Goal: Task Accomplishment & Management: Manage account settings

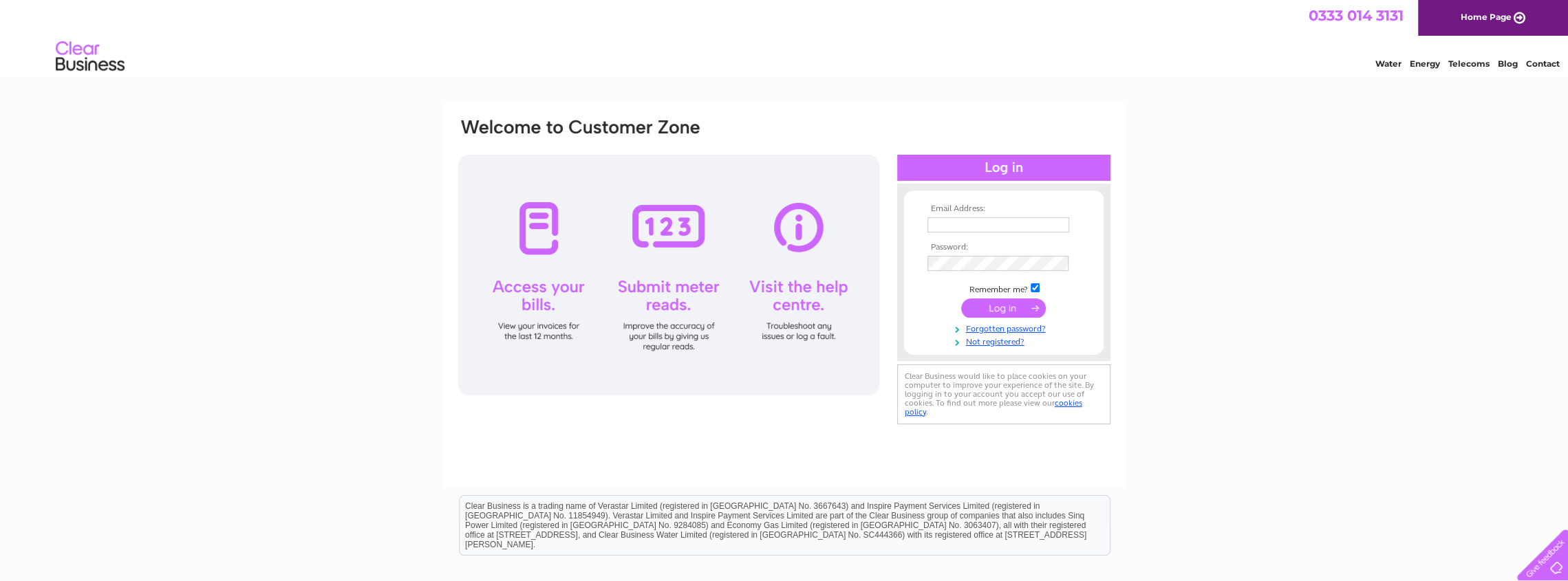
type input "[EMAIL_ADDRESS][DOMAIN_NAME]"
click at [1007, 307] on input "submit" at bounding box center [1004, 308] width 85 height 20
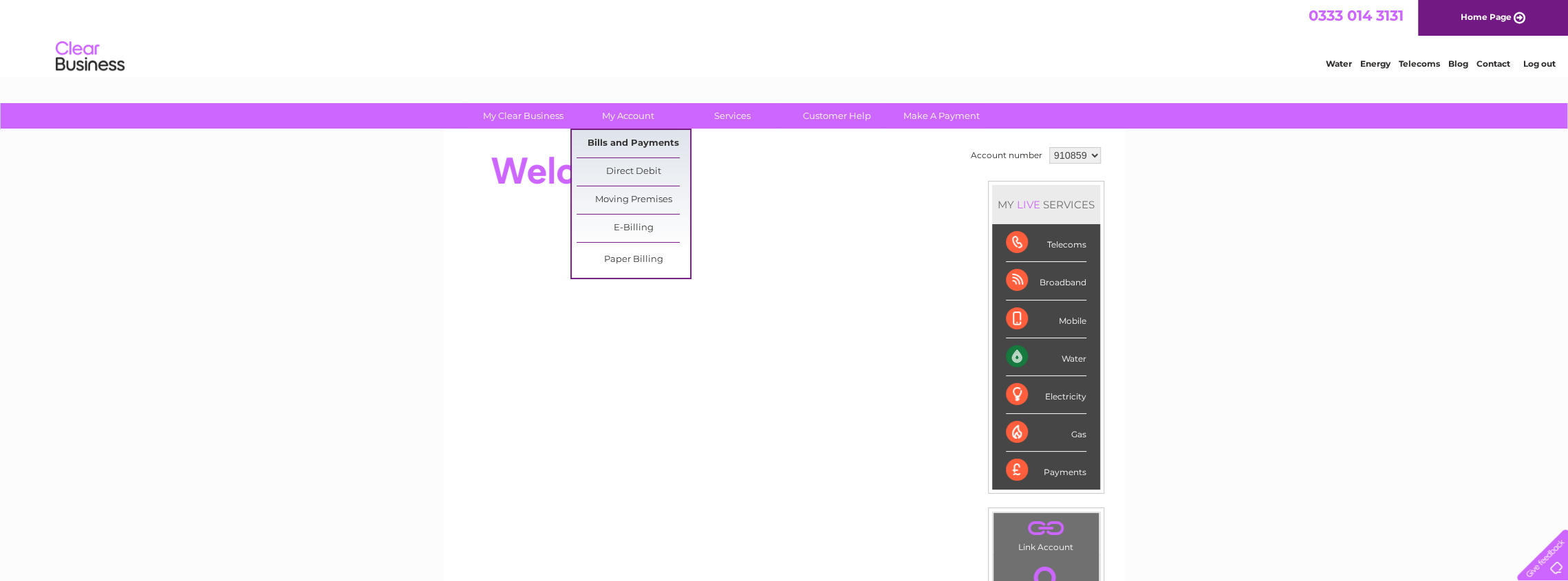
click at [637, 143] on link "Bills and Payments" at bounding box center [633, 143] width 114 height 27
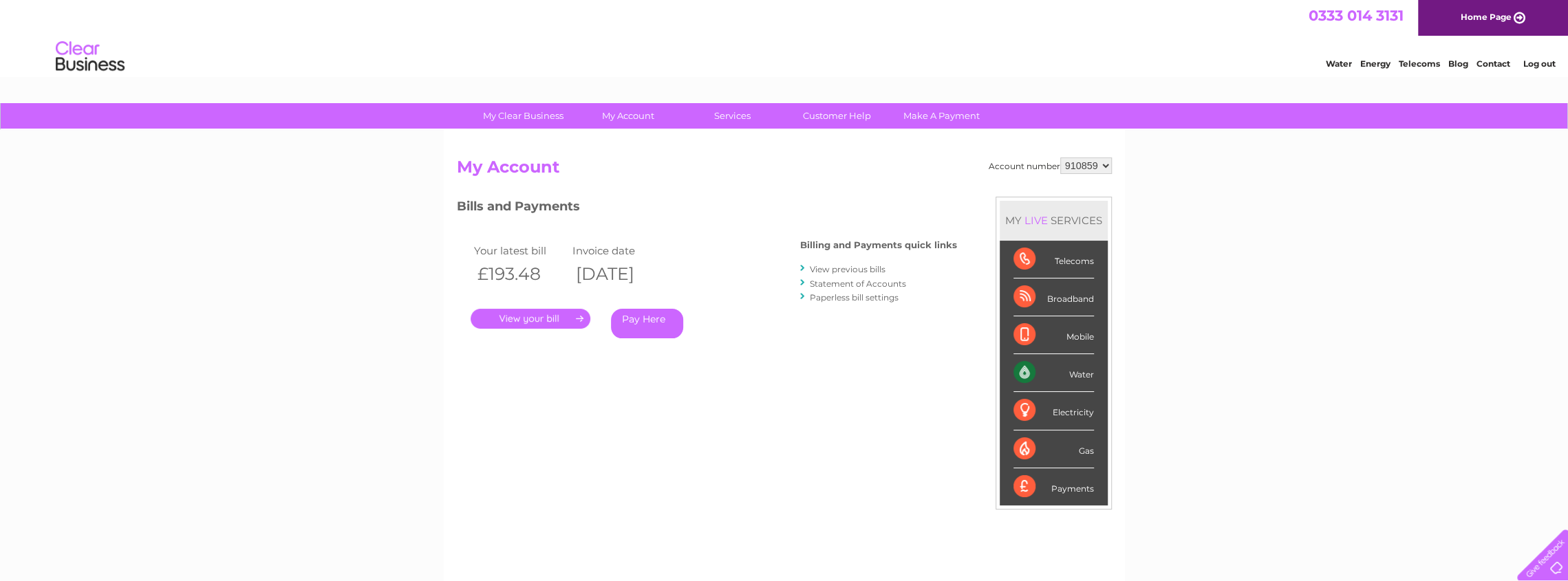
click at [553, 312] on link "." at bounding box center [530, 318] width 120 height 20
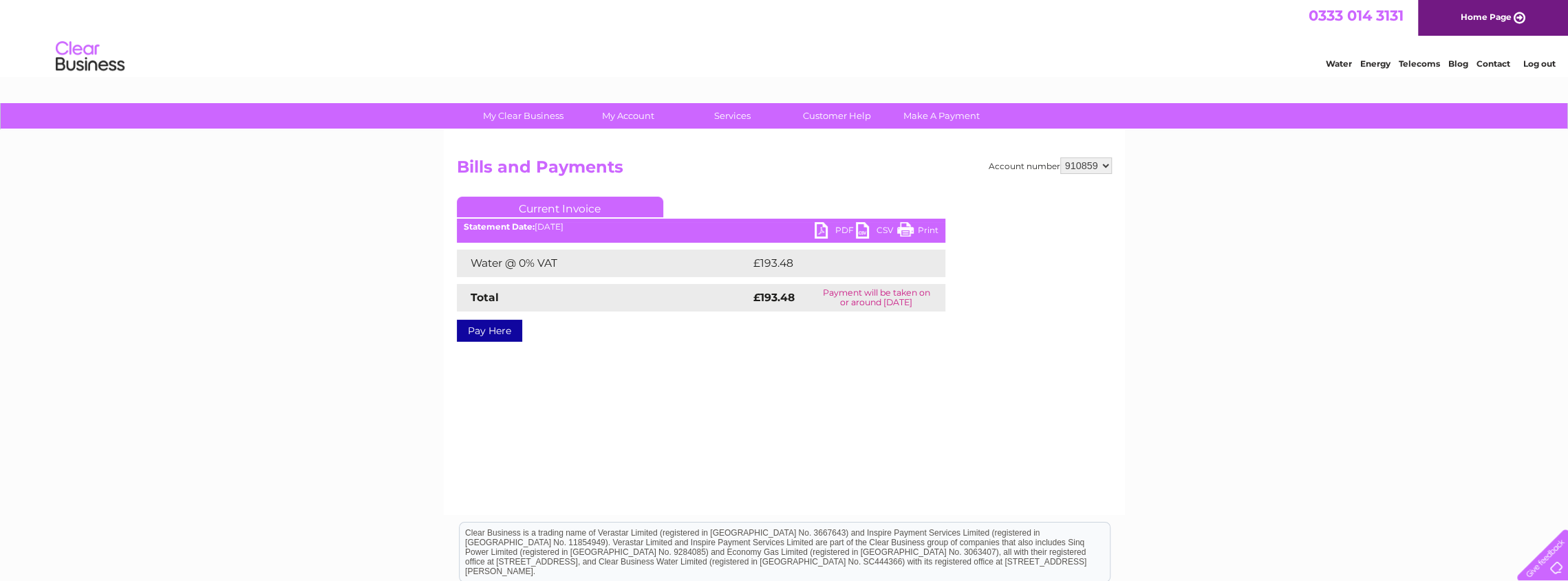
click at [827, 227] on link "PDF" at bounding box center [835, 231] width 42 height 20
